Goal: Information Seeking & Learning: Learn about a topic

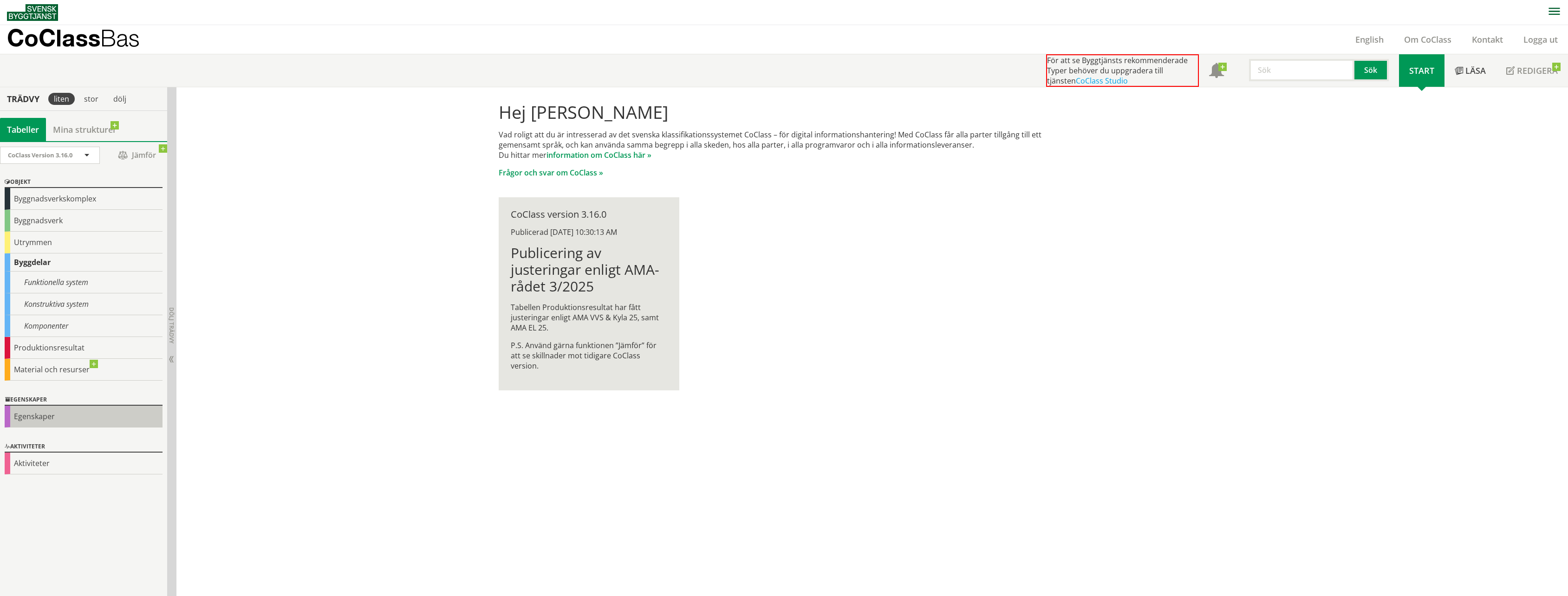
click at [26, 421] on div "Egenskaper" at bounding box center [83, 417] width 158 height 22
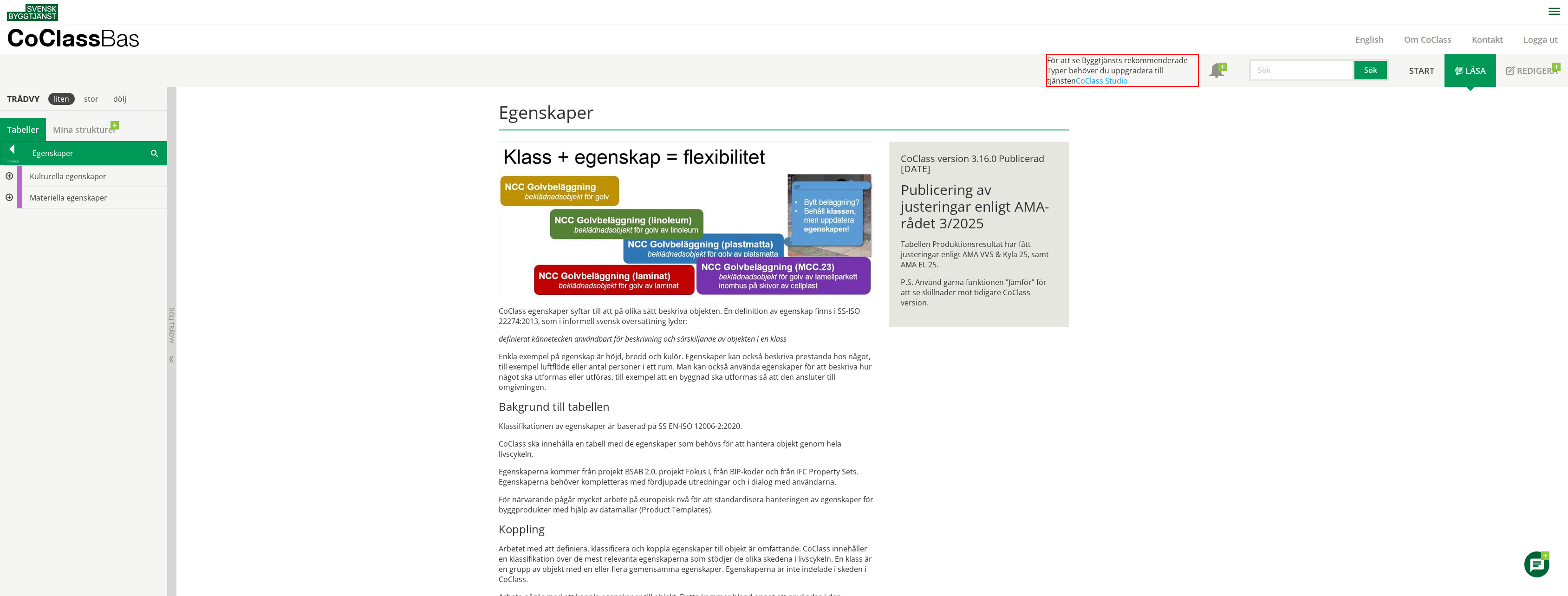
click at [15, 195] on div at bounding box center [8, 197] width 16 height 21
click at [18, 216] on div at bounding box center [15, 219] width 16 height 21
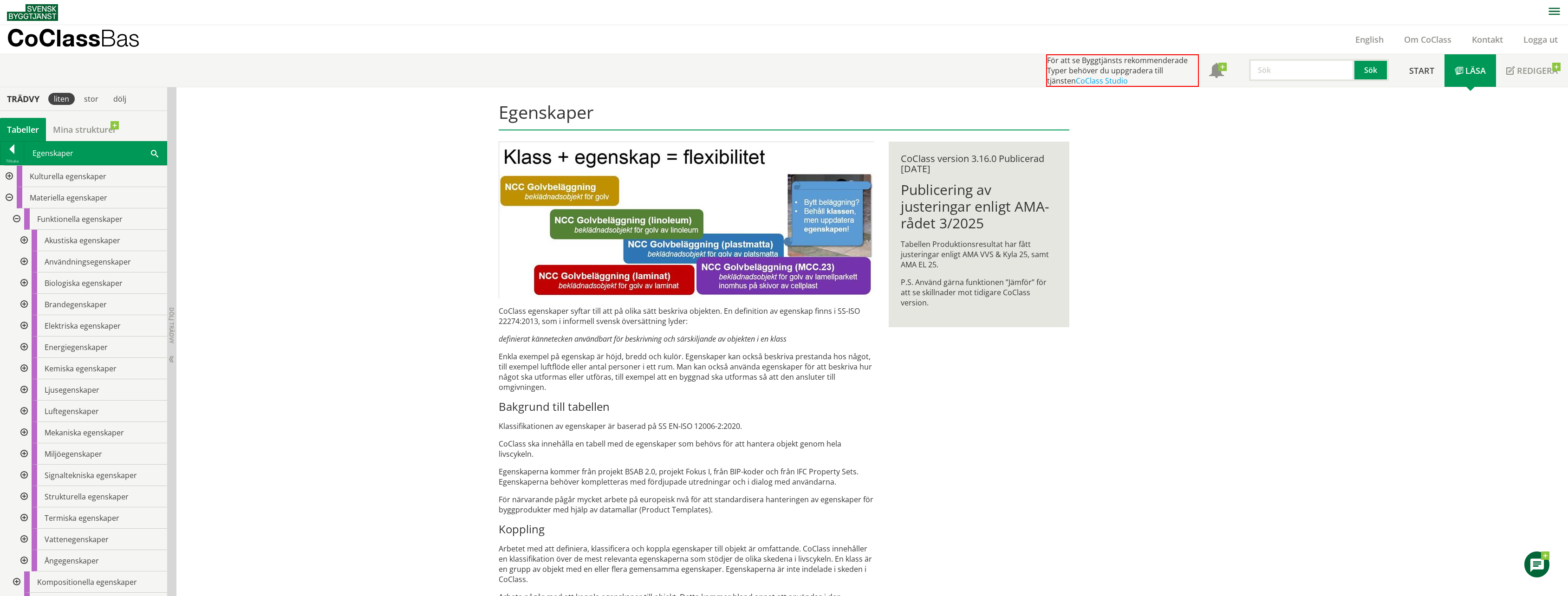
click at [24, 240] on div at bounding box center [23, 240] width 16 height 21
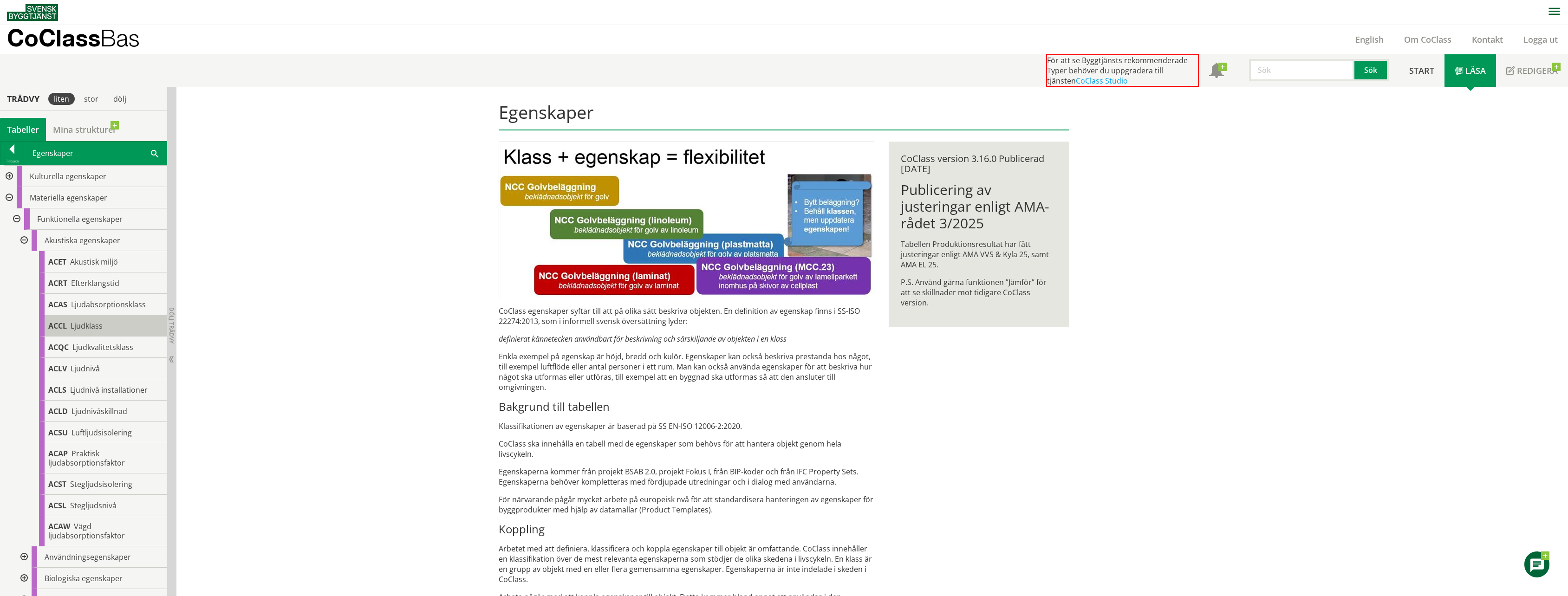
click at [97, 316] on div "ACCL Ljudklass" at bounding box center [103, 326] width 128 height 21
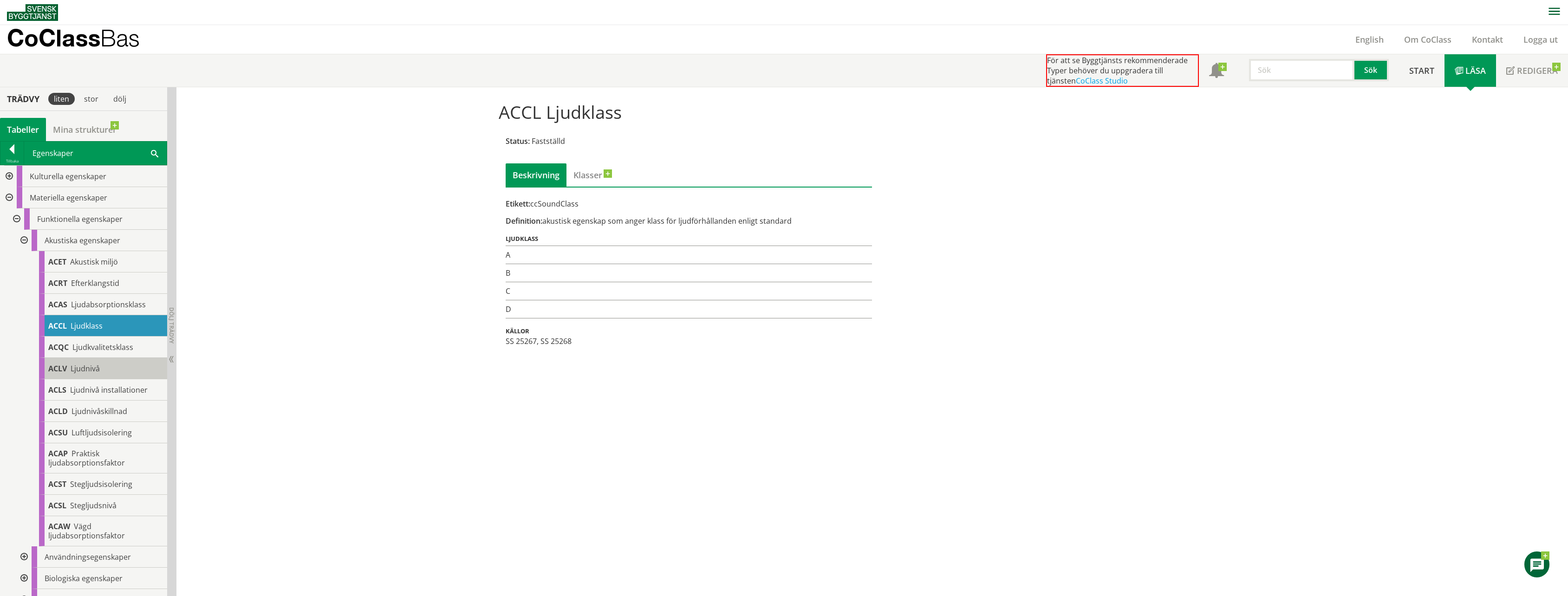
click at [101, 369] on div "ACLV Ljudnivå" at bounding box center [103, 368] width 128 height 21
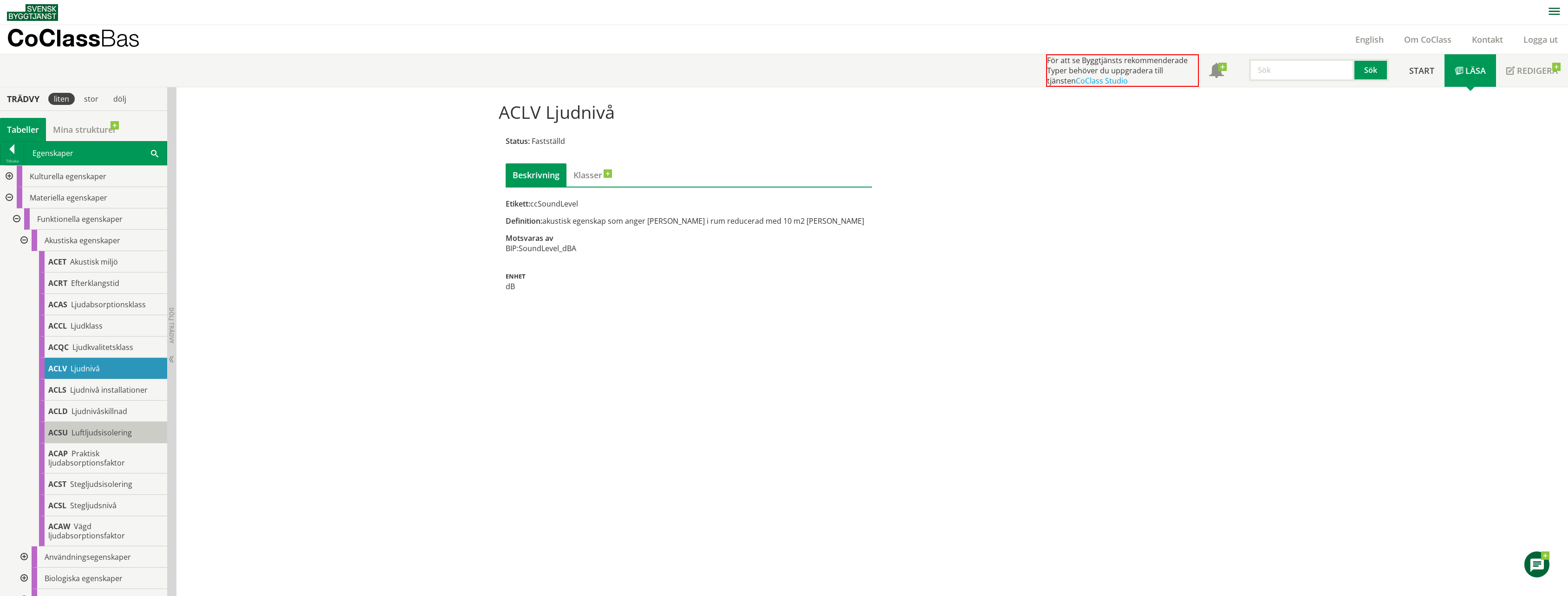
click at [92, 432] on span "Luftljudsisolering" at bounding box center [101, 433] width 60 height 10
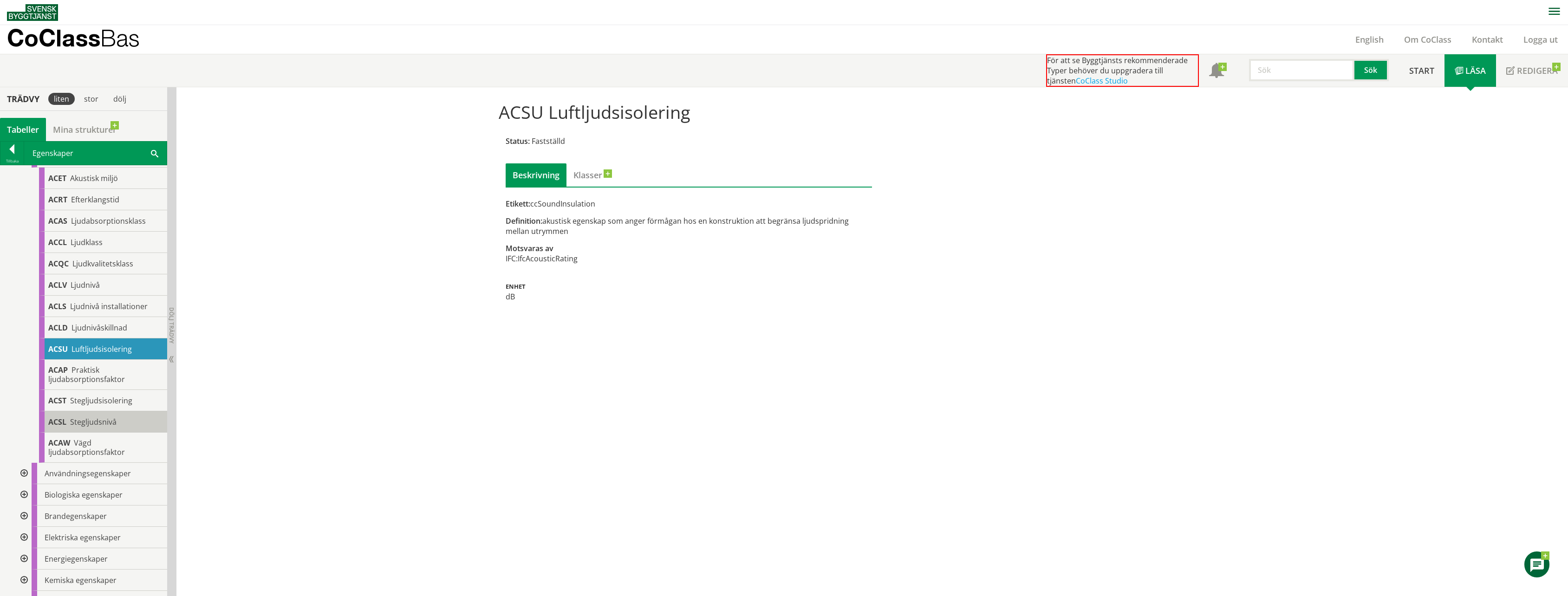
scroll to position [84, 0]
click at [23, 471] on div at bounding box center [23, 473] width 16 height 21
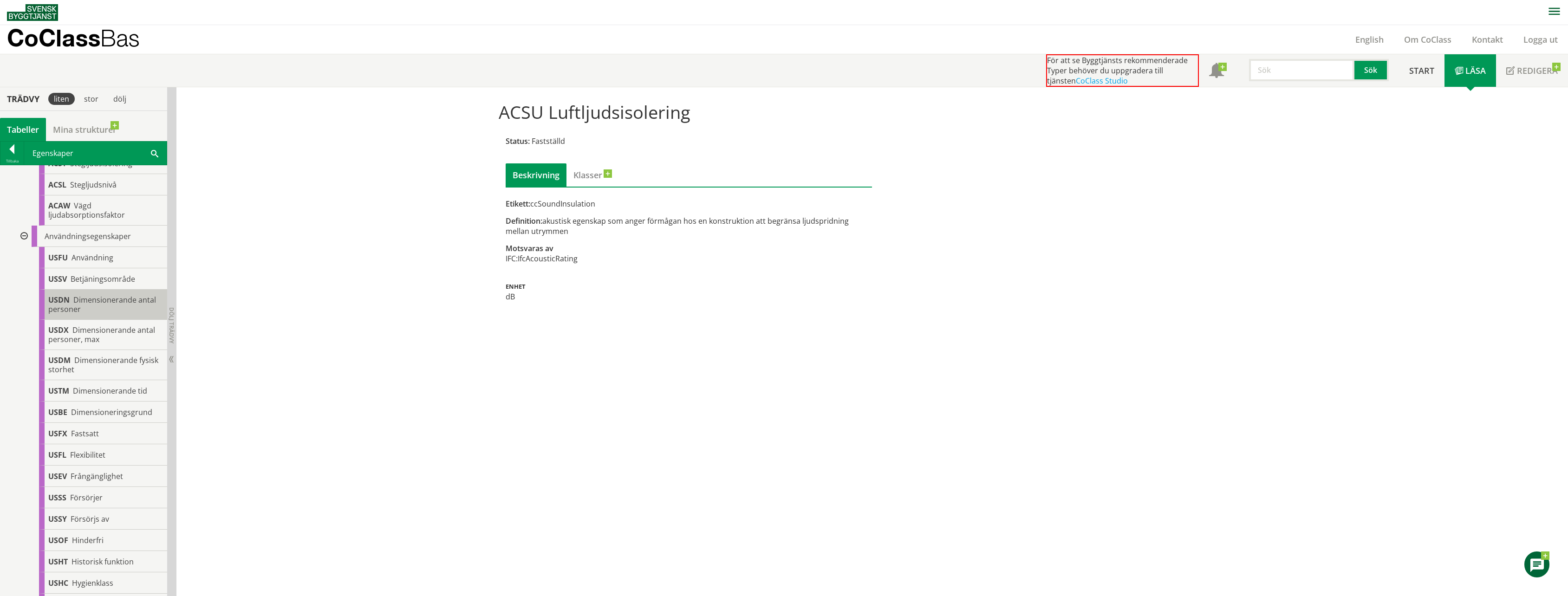
scroll to position [322, 0]
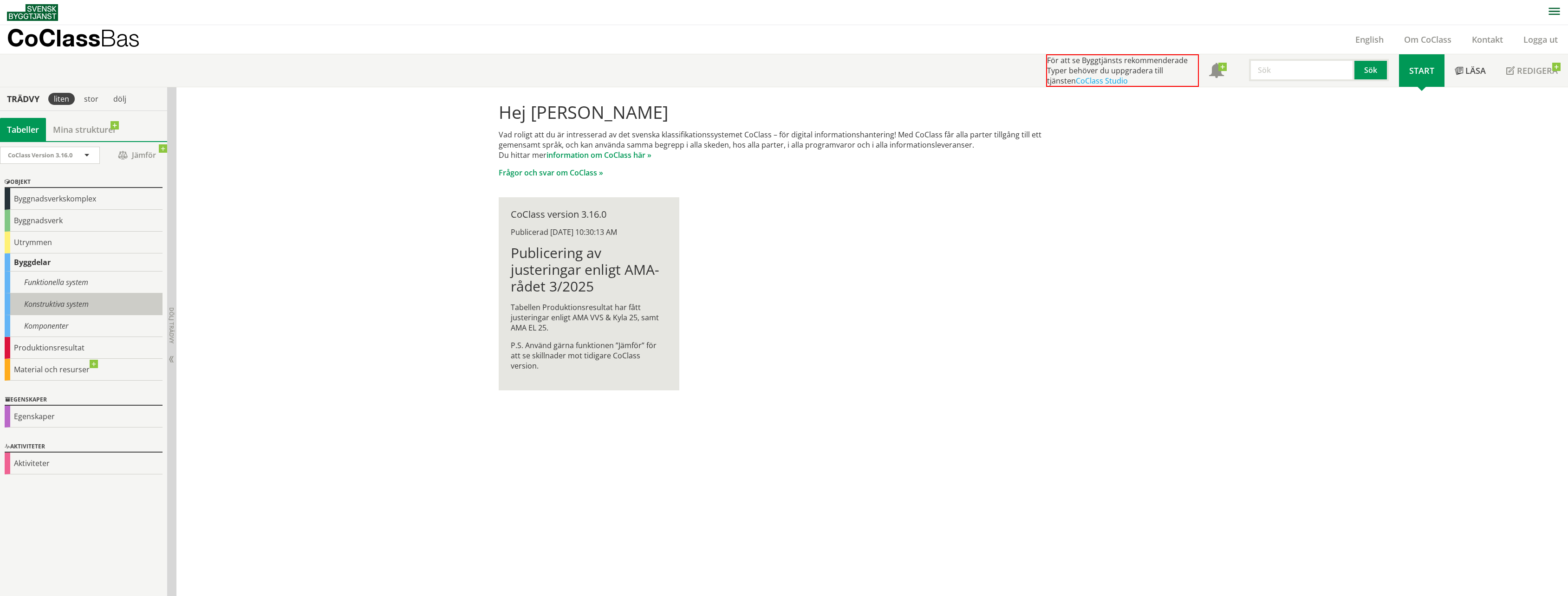
click at [51, 304] on div "Konstruktiva system" at bounding box center [83, 304] width 158 height 22
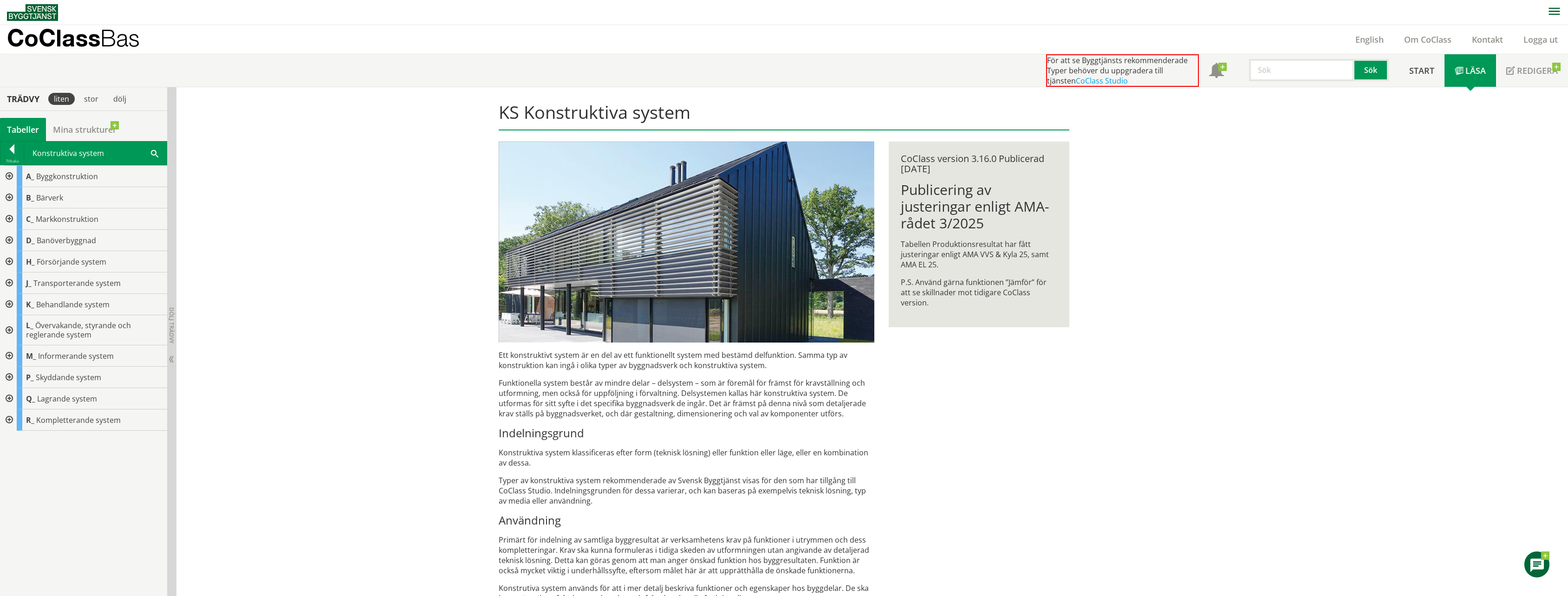
click at [8, 197] on div at bounding box center [8, 197] width 16 height 21
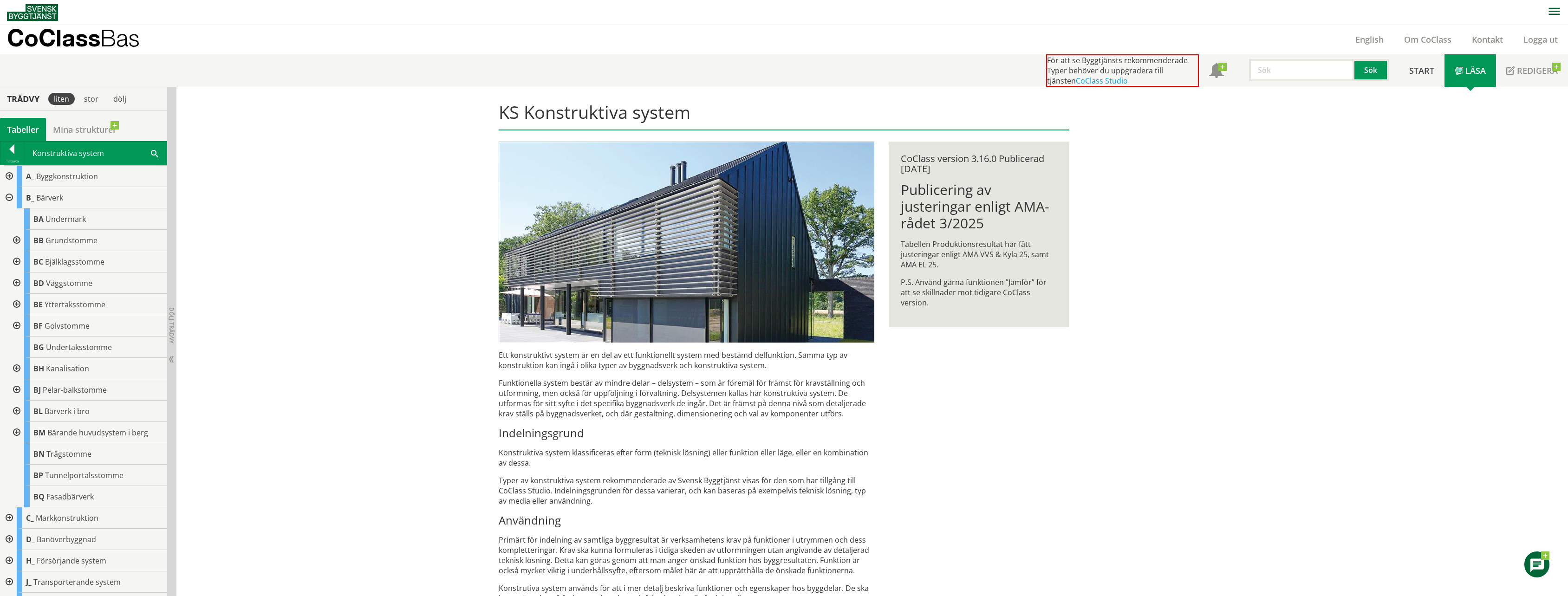
click at [16, 262] on div at bounding box center [15, 262] width 16 height 21
click at [28, 282] on div at bounding box center [23, 283] width 16 height 21
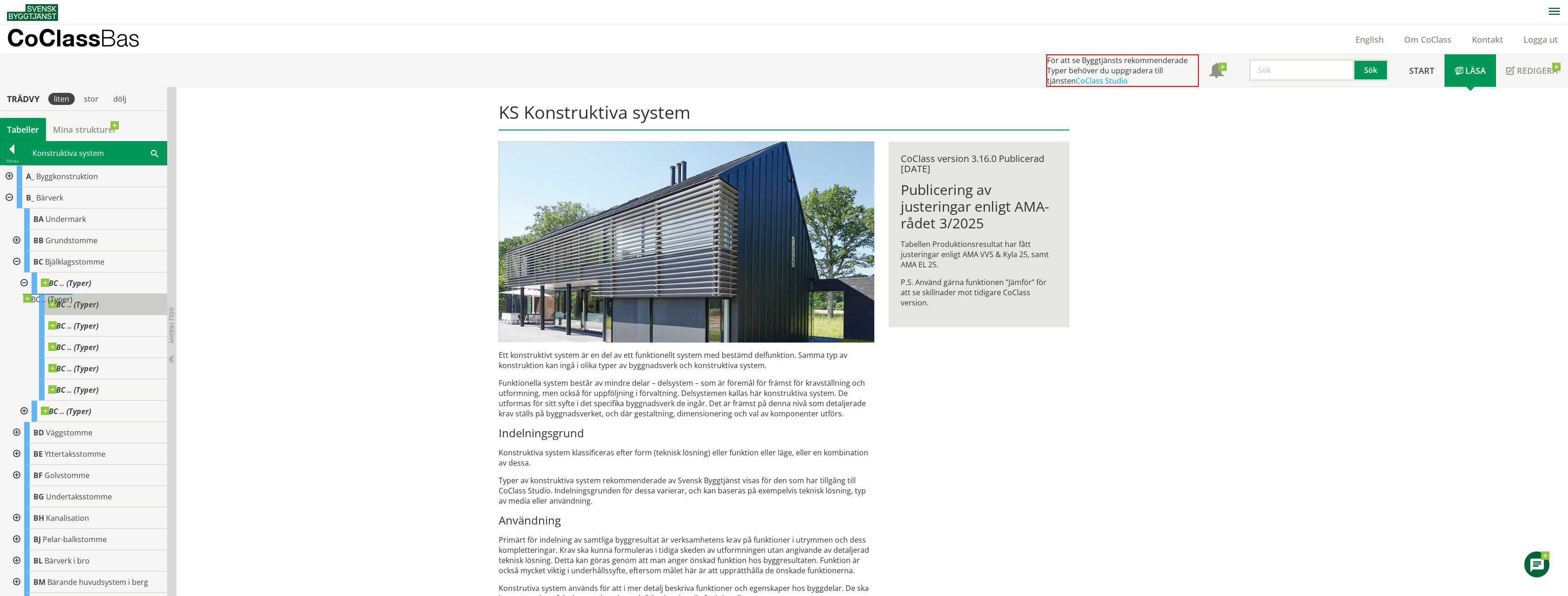
click at [99, 300] on span at bounding box center [99, 300] width 0 height 0
click at [16, 430] on div at bounding box center [15, 432] width 16 height 21
click at [8, 196] on div at bounding box center [8, 197] width 16 height 21
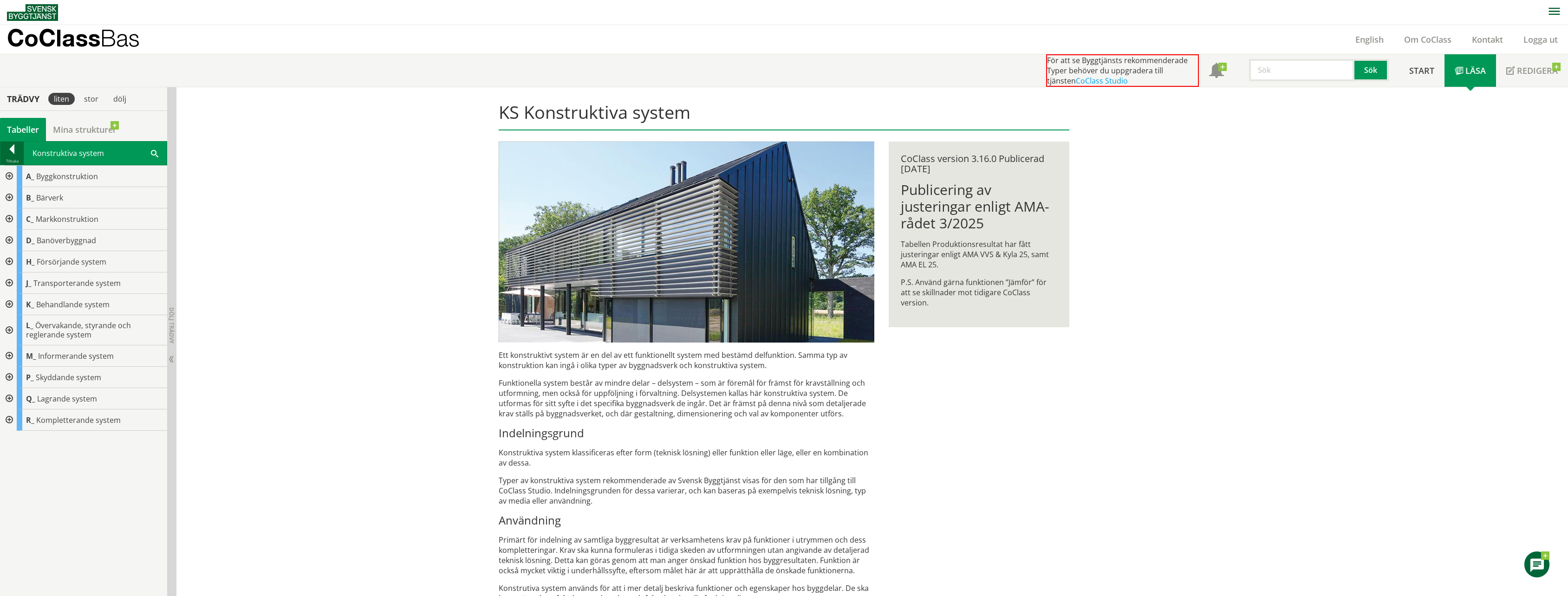
click at [11, 156] on div at bounding box center [12, 150] width 23 height 13
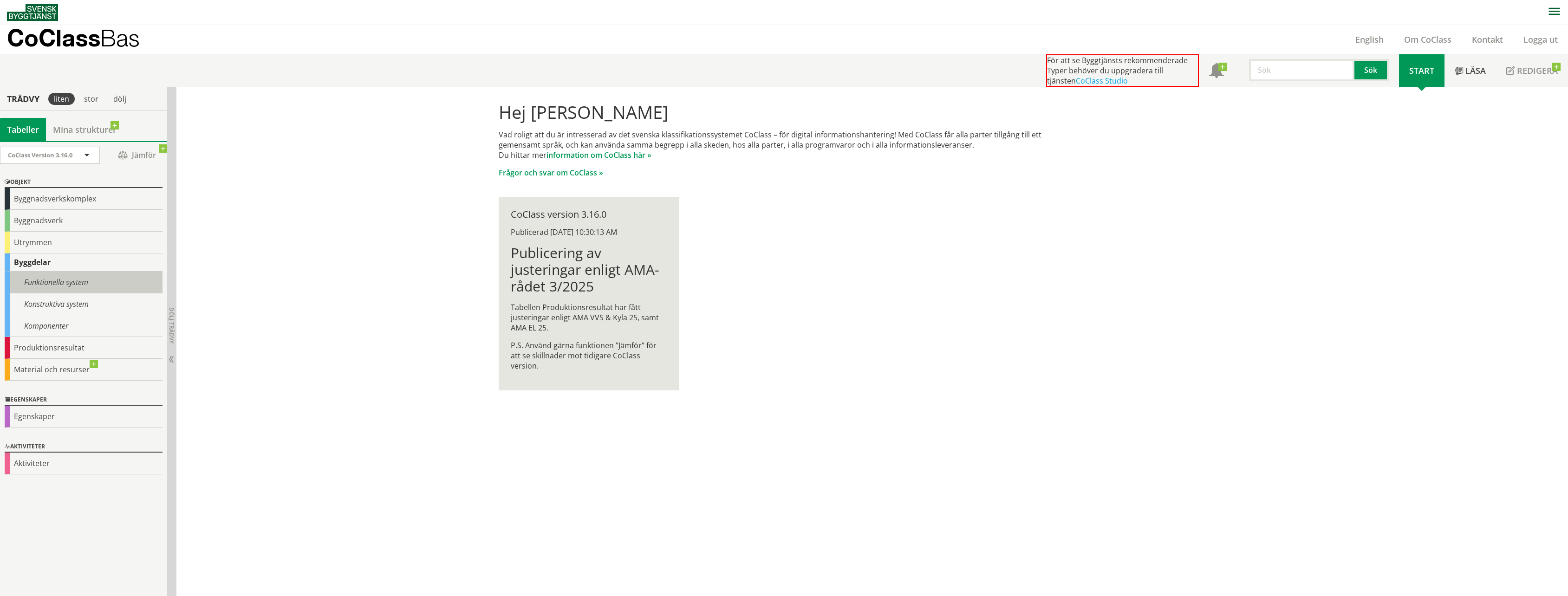
click at [51, 283] on div "Funktionella system" at bounding box center [83, 282] width 158 height 22
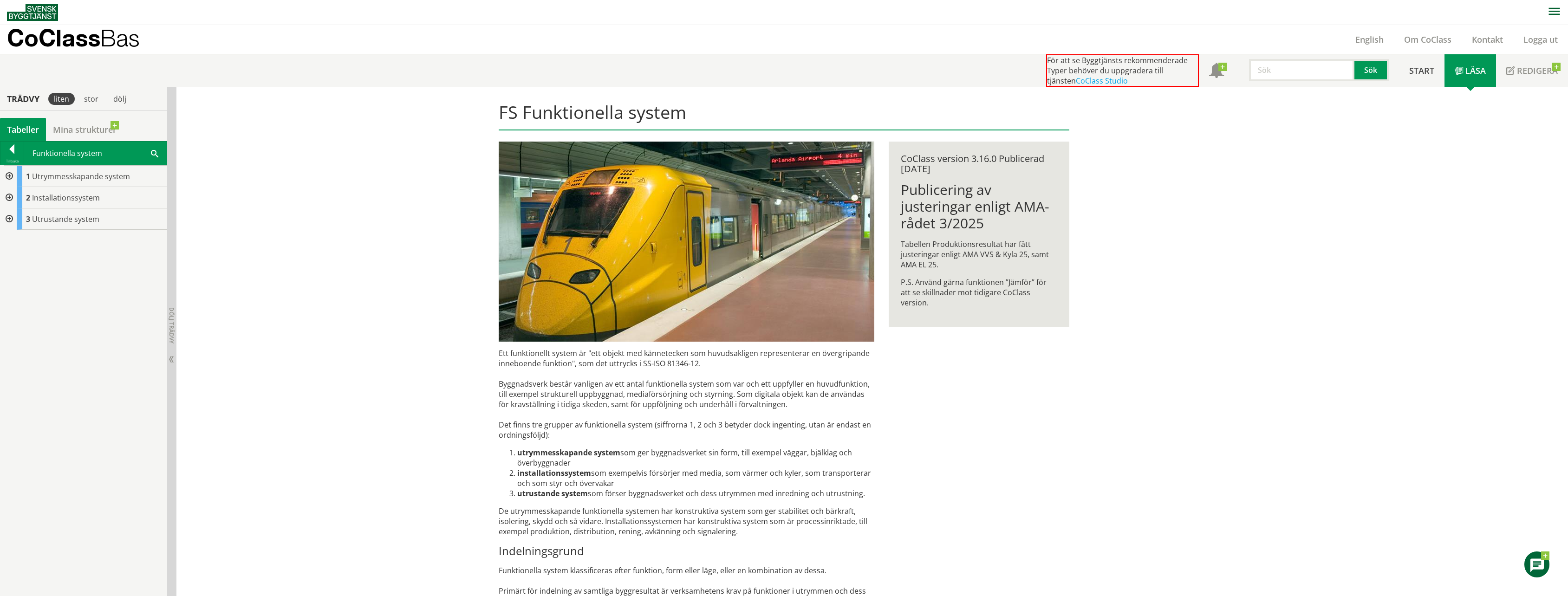
click at [8, 175] on div at bounding box center [8, 176] width 16 height 21
click at [10, 152] on div at bounding box center [12, 150] width 23 height 13
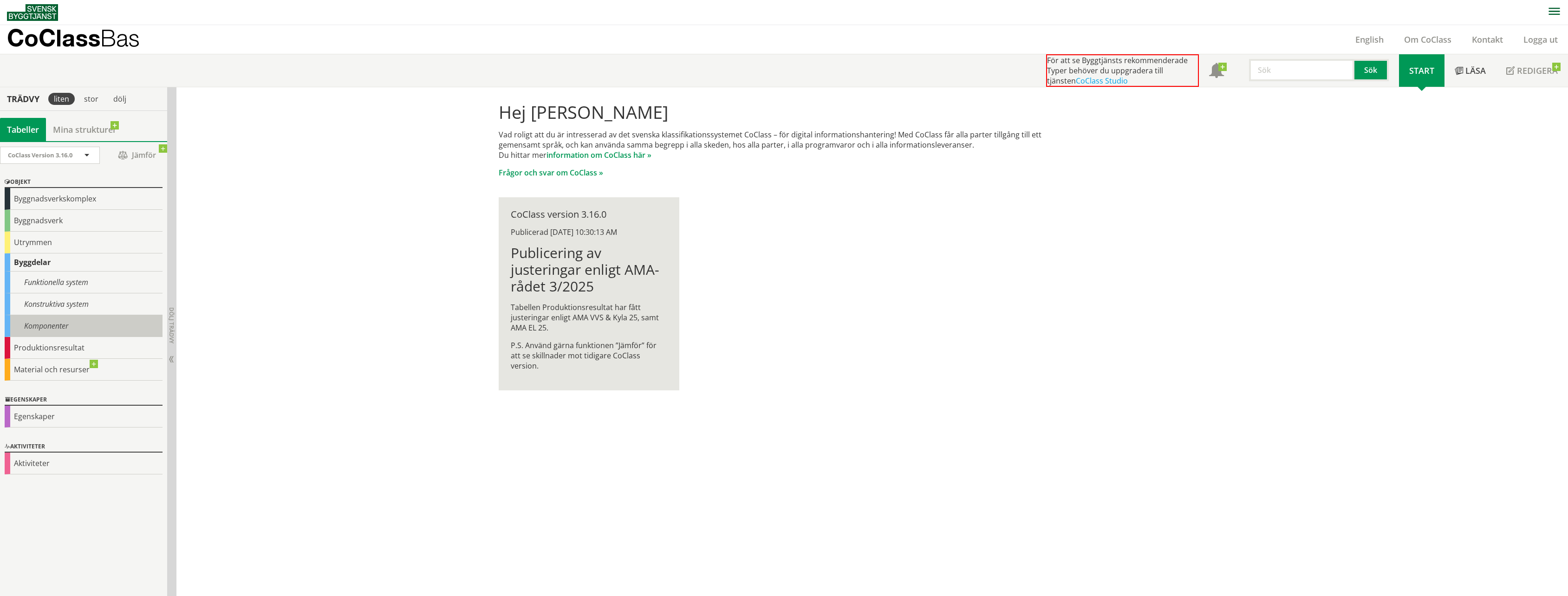
click at [40, 326] on div "Komponenter" at bounding box center [83, 326] width 158 height 22
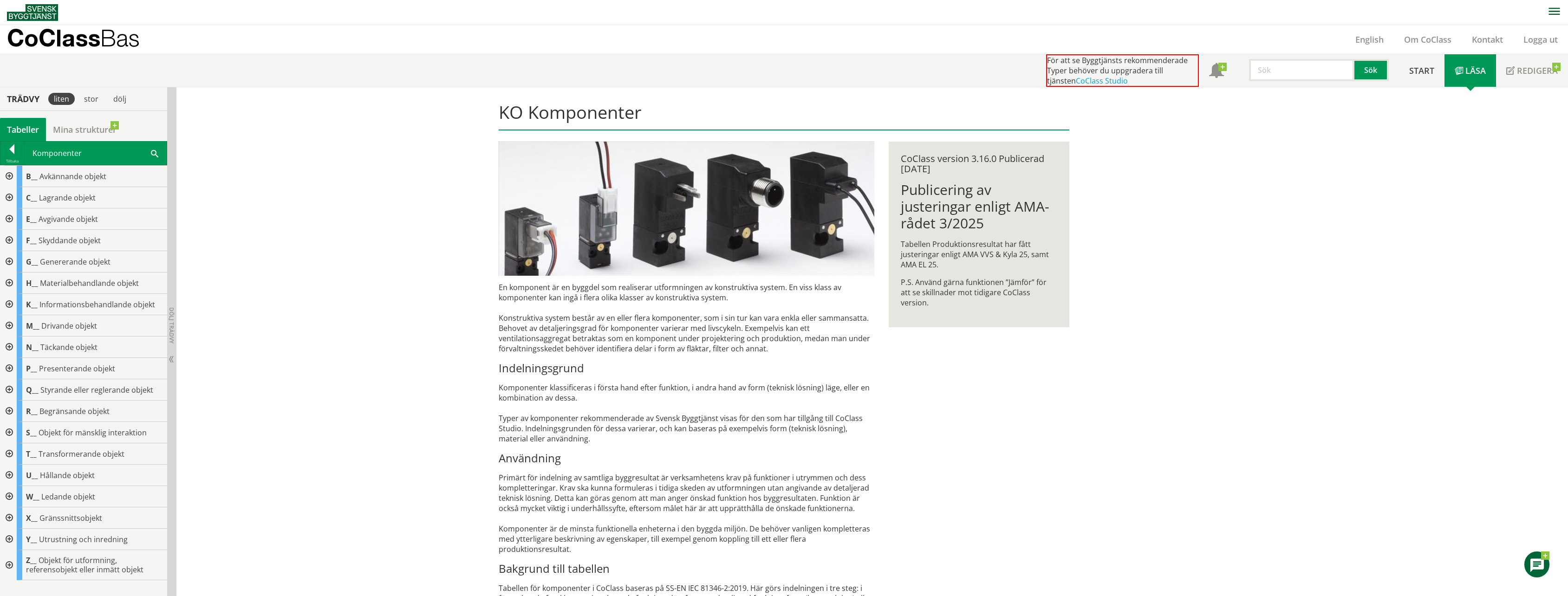
click at [11, 176] on div at bounding box center [8, 176] width 16 height 21
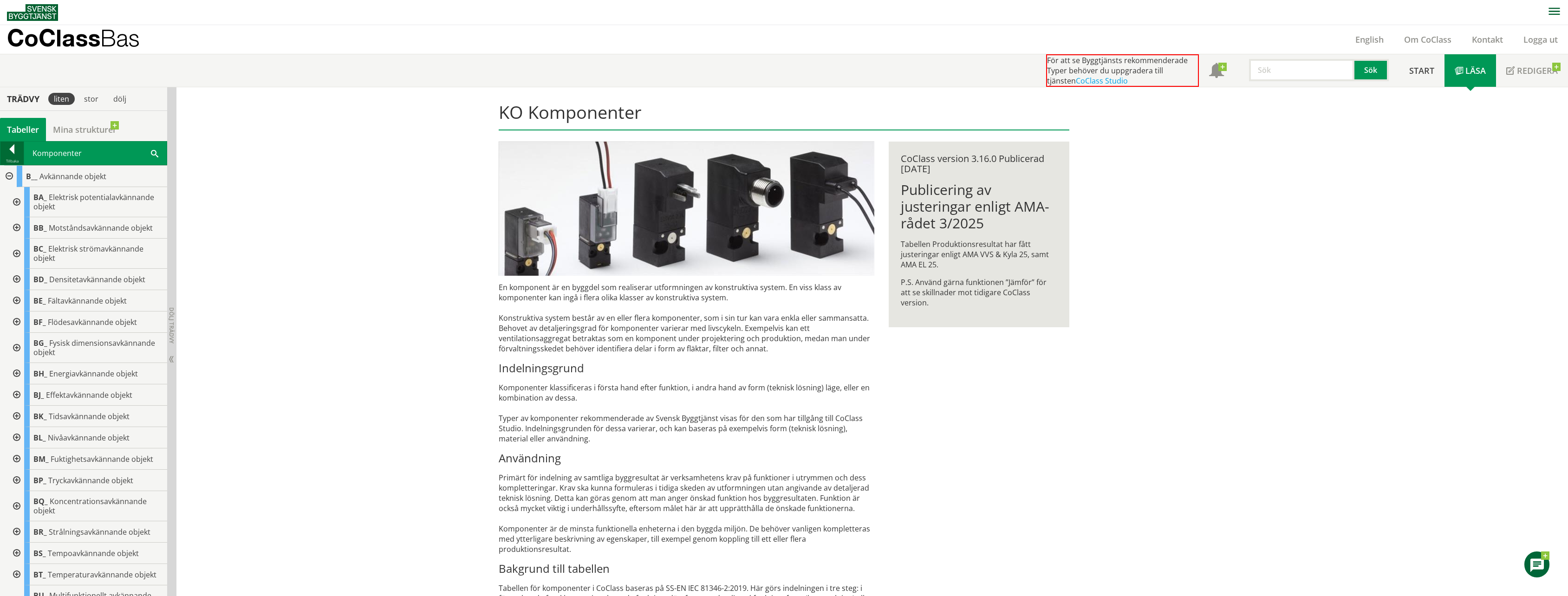
click at [13, 150] on div at bounding box center [12, 150] width 23 height 13
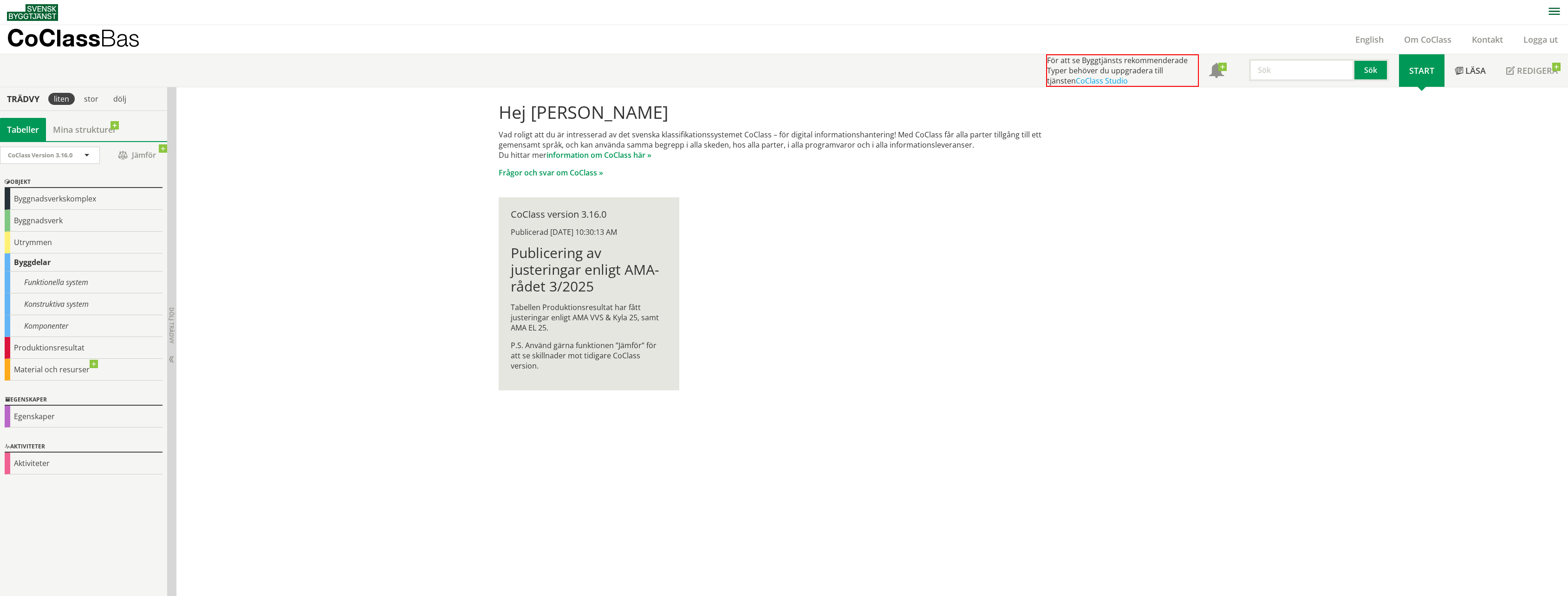
click at [66, 175] on div "Objekt Byggnadsverkskomplex Byggnadsverk Utrymmen Byggdelar Funktionella system…" at bounding box center [83, 279] width 167 height 218
click at [293, 319] on div "Hej [PERSON_NAME] Vad roligt att du är intresserad av det svenska klassifikatio…" at bounding box center [872, 342] width 1391 height 510
click at [301, 305] on div "Hej [PERSON_NAME] Vad roligt att du är intresserad av det svenska klassifikatio…" at bounding box center [872, 342] width 1391 height 510
click at [301, 305] on div "Hej [PERSON_NAME] Vad roligt att du är intresserad av det svenska klassifikatio…" at bounding box center [872, 342] width 1391 height 510
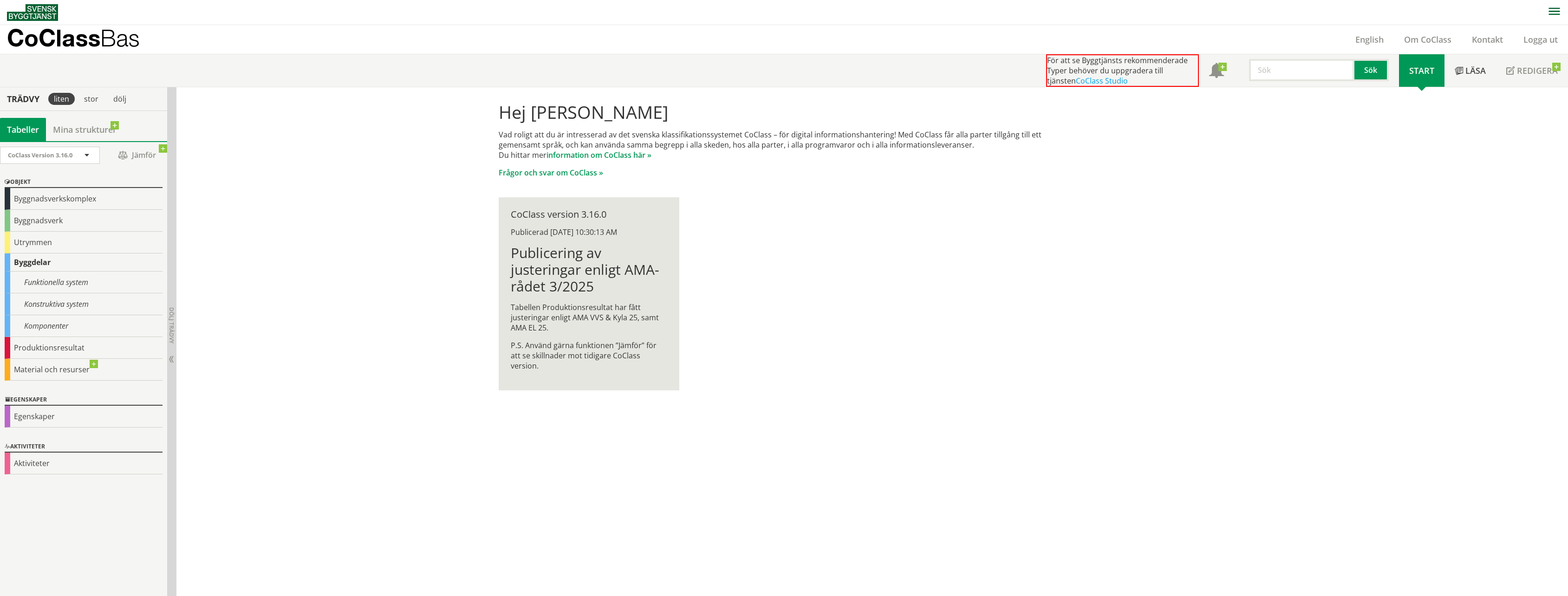
click at [508, 500] on div "Hej [PERSON_NAME] Vad roligt att du är intresserad av det svenska klassifikatio…" at bounding box center [872, 342] width 1391 height 510
drag, startPoint x: 403, startPoint y: 403, endPoint x: 381, endPoint y: 377, distance: 34.1
click at [402, 401] on div "Hej [PERSON_NAME] Vad roligt att du är intresserad av det svenska klassifikatio…" at bounding box center [872, 342] width 1391 height 510
click at [353, 335] on div "Hej [PERSON_NAME] Vad roligt att du är intresserad av det svenska klassifikatio…" at bounding box center [872, 342] width 1391 height 510
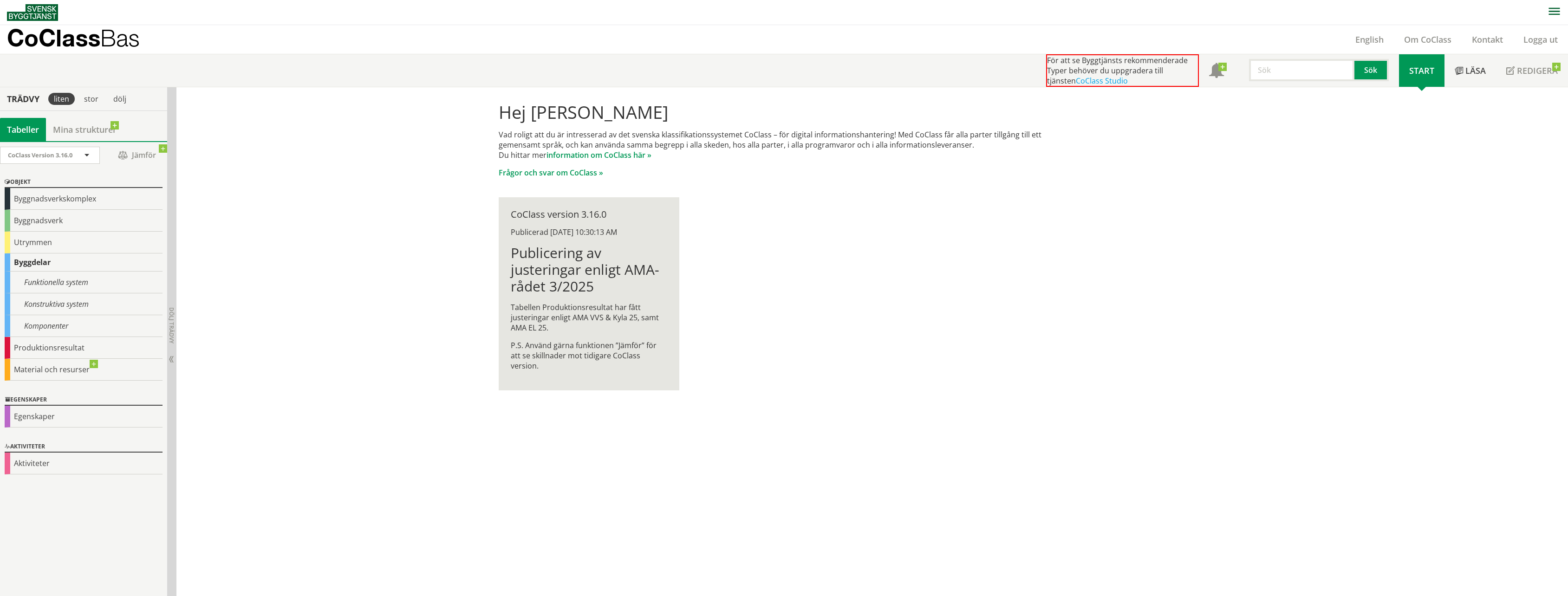
click at [337, 324] on div "Hej [PERSON_NAME] Vad roligt att du är intresserad av det svenska klassifikatio…" at bounding box center [872, 342] width 1391 height 510
click at [337, 324] on div "Hej [PERSON_NAME] Vad roligt att du är intresserad av det svenska klassifikatio…" at bounding box center [872, 342] width 1391 height 510
click at [337, 322] on div "Hej [PERSON_NAME] Vad roligt att du är intresserad av det svenska klassifikatio…" at bounding box center [872, 342] width 1391 height 510
click at [331, 302] on div "Hej [PERSON_NAME] Vad roligt att du är intresserad av det svenska klassifikatio…" at bounding box center [872, 342] width 1391 height 510
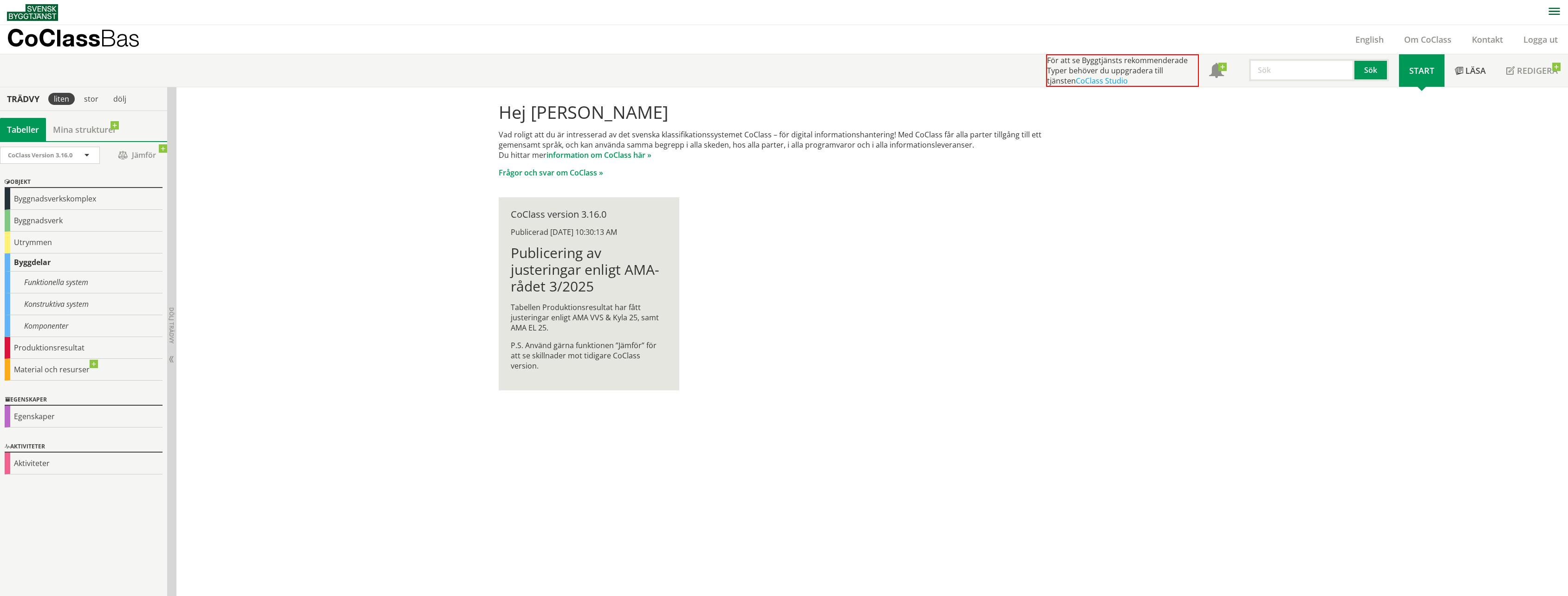
click at [288, 264] on div "Hej [PERSON_NAME] Vad roligt att du är intresserad av det svenska klassifikatio…" at bounding box center [872, 342] width 1391 height 510
click at [289, 262] on div "Hej [PERSON_NAME] Vad roligt att du är intresserad av det svenska klassifikatio…" at bounding box center [872, 342] width 1391 height 510
click at [269, 257] on div "Hej [PERSON_NAME] Vad roligt att du är intresserad av det svenska klassifikatio…" at bounding box center [872, 342] width 1391 height 510
click at [270, 260] on div "Hej [PERSON_NAME] Vad roligt att du är intresserad av det svenska klassifikatio…" at bounding box center [872, 342] width 1391 height 510
click at [39, 303] on div "Konstruktiva system" at bounding box center [83, 304] width 158 height 22
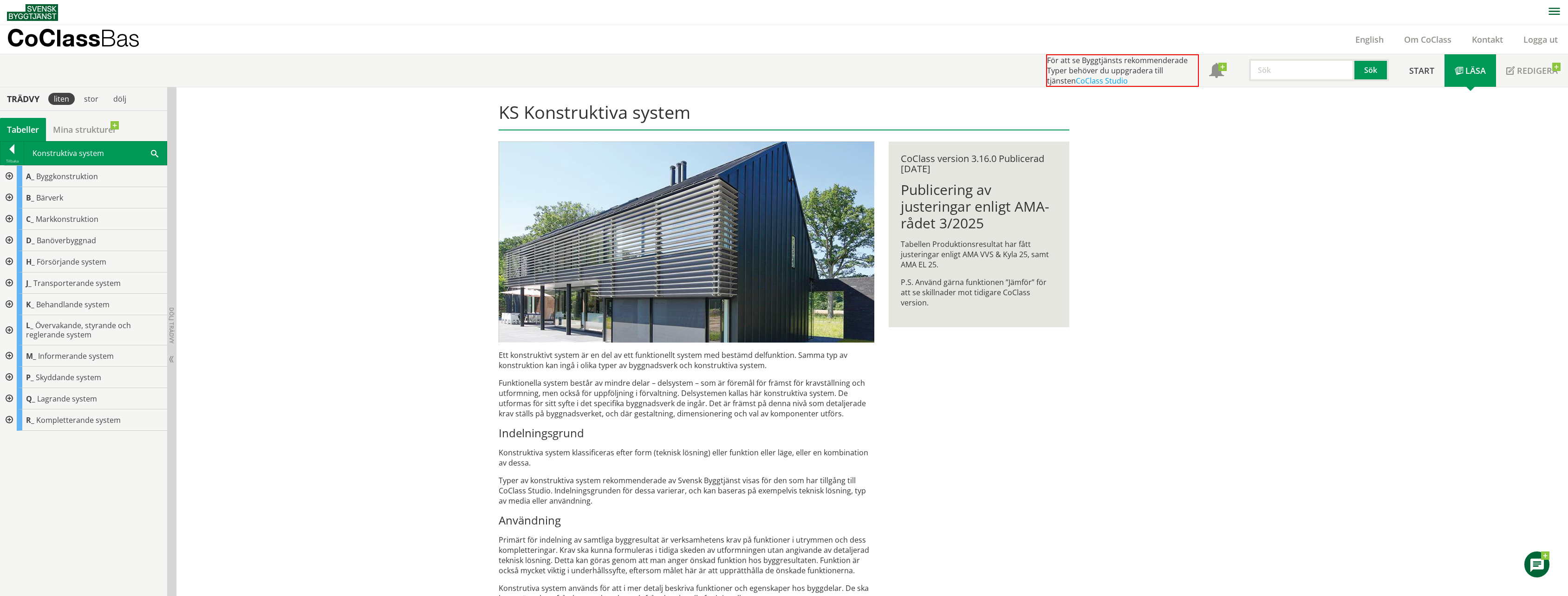
click at [9, 238] on div at bounding box center [8, 240] width 16 height 21
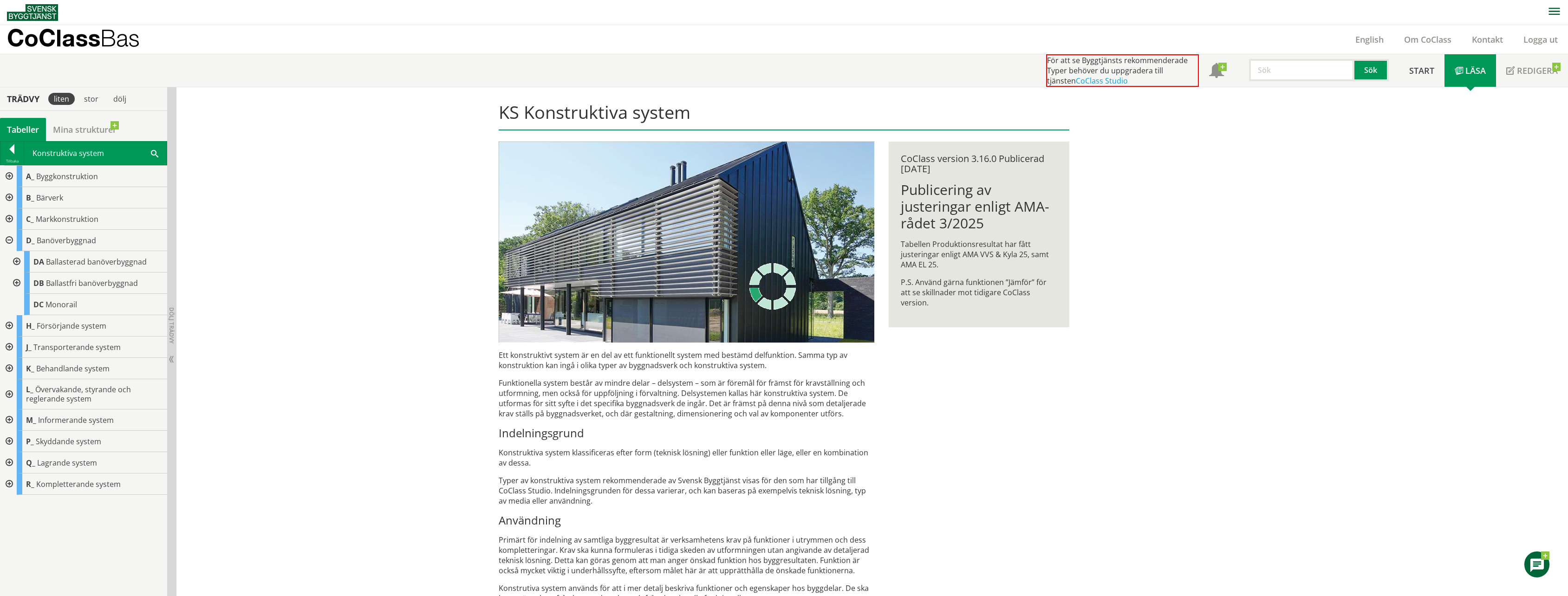
click at [18, 263] on div at bounding box center [15, 262] width 16 height 21
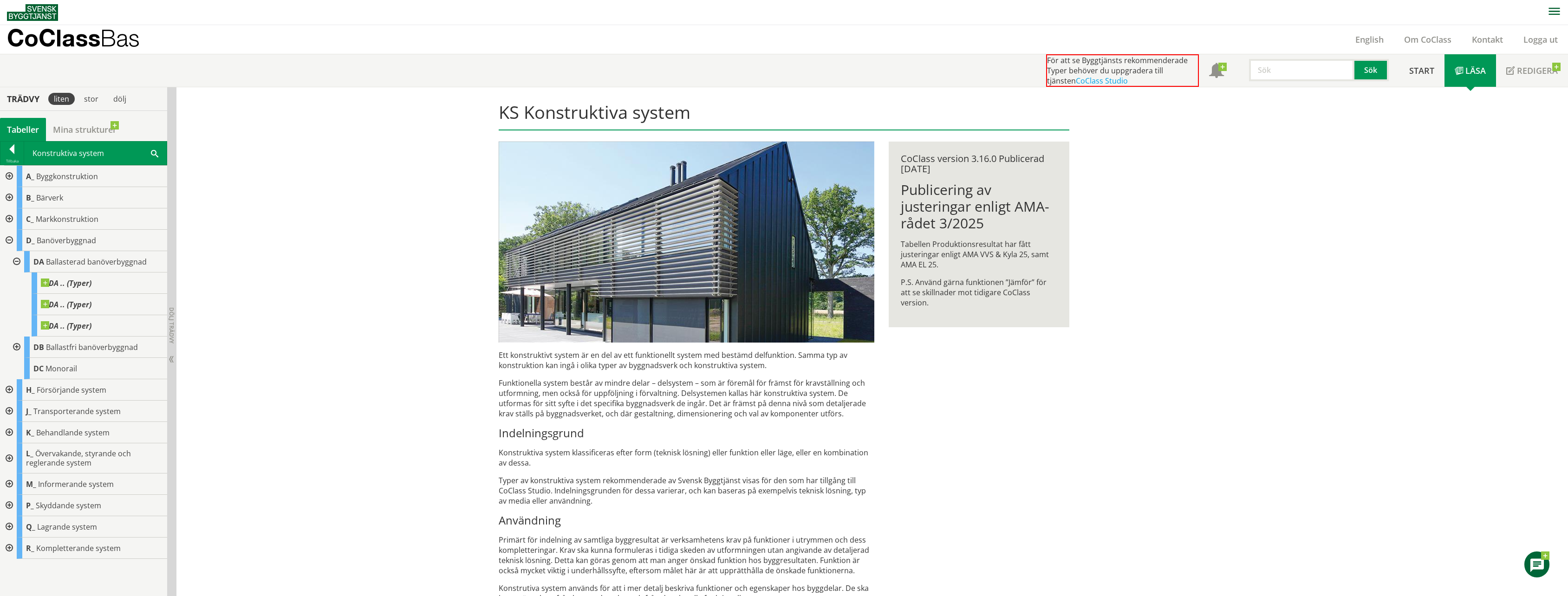
click at [298, 276] on div "KS Konstruktiva system Ett konstruktivt system är en del av ett funktionellt sy…" at bounding box center [872, 401] width 1391 height 627
click at [321, 232] on div "KS Konstruktiva system Ett konstruktivt system är en del av ett funktionellt sy…" at bounding box center [872, 401] width 1391 height 627
click at [328, 219] on div "KS Konstruktiva system Ett konstruktivt system är en del av ett funktionellt sy…" at bounding box center [872, 401] width 1391 height 627
click at [312, 230] on div "KS Konstruktiva system Ett konstruktivt system är en del av ett funktionellt sy…" at bounding box center [872, 401] width 1391 height 627
click at [309, 236] on div "KS Konstruktiva system Ett konstruktivt system är en del av ett funktionellt sy…" at bounding box center [872, 401] width 1391 height 627
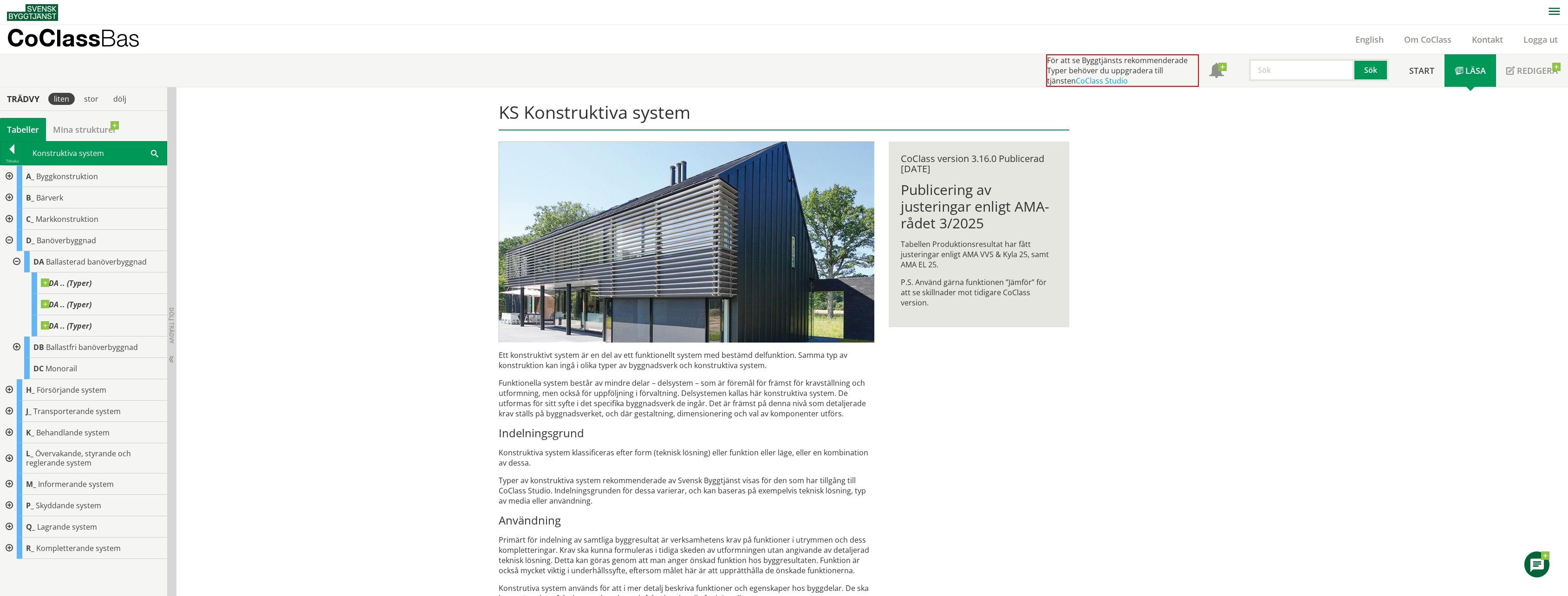
click at [309, 236] on div "KS Konstruktiva system Ett konstruktivt system är en del av ett funktionellt sy…" at bounding box center [872, 401] width 1391 height 627
click at [306, 242] on div "KS Konstruktiva system Ett konstruktivt system är en del av ett funktionellt sy…" at bounding box center [872, 401] width 1391 height 627
click at [304, 244] on div "KS Konstruktiva system Ett konstruktivt system är en del av ett funktionellt sy…" at bounding box center [872, 401] width 1391 height 627
click at [304, 248] on div "KS Konstruktiva system Ett konstruktivt system är en del av ett funktionellt sy…" at bounding box center [872, 401] width 1391 height 627
click at [301, 250] on div "KS Konstruktiva system Ett konstruktivt system är en del av ett funktionellt sy…" at bounding box center [872, 401] width 1391 height 627
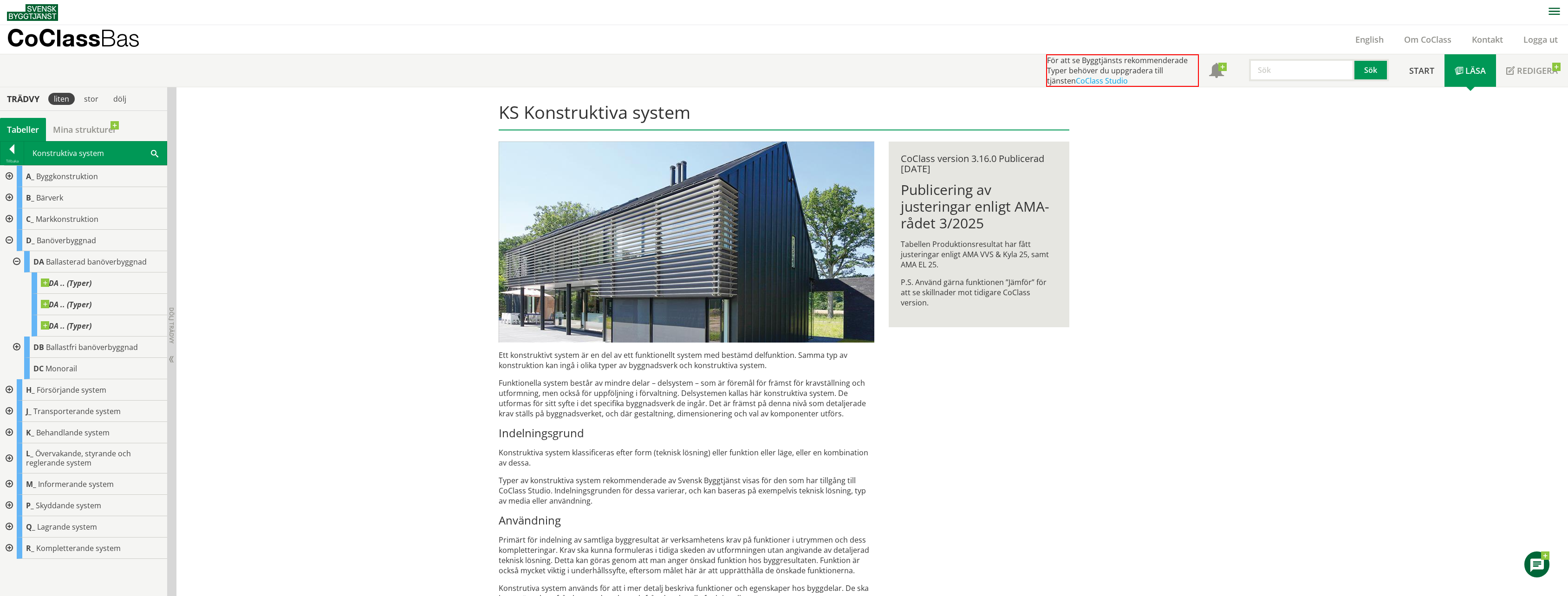
click at [293, 251] on div "KS Konstruktiva system Ett konstruktivt system är en del av ett funktionellt sy…" at bounding box center [872, 401] width 1391 height 627
click at [286, 246] on div "KS Konstruktiva system Ett konstruktivt system är en del av ett funktionellt sy…" at bounding box center [872, 401] width 1391 height 627
click at [293, 229] on div "KS Konstruktiva system Ett konstruktivt system är en del av ett funktionellt sy…" at bounding box center [872, 401] width 1391 height 627
click at [1038, 452] on div "KS Konstruktiva system Ett konstruktivt system är en del av ett funktionellt sy…" at bounding box center [784, 401] width 594 height 627
click at [415, 371] on div "KS Konstruktiva system Ett konstruktivt system är en del av ett funktionellt sy…" at bounding box center [872, 401] width 1391 height 627
